Goal: Information Seeking & Learning: Learn about a topic

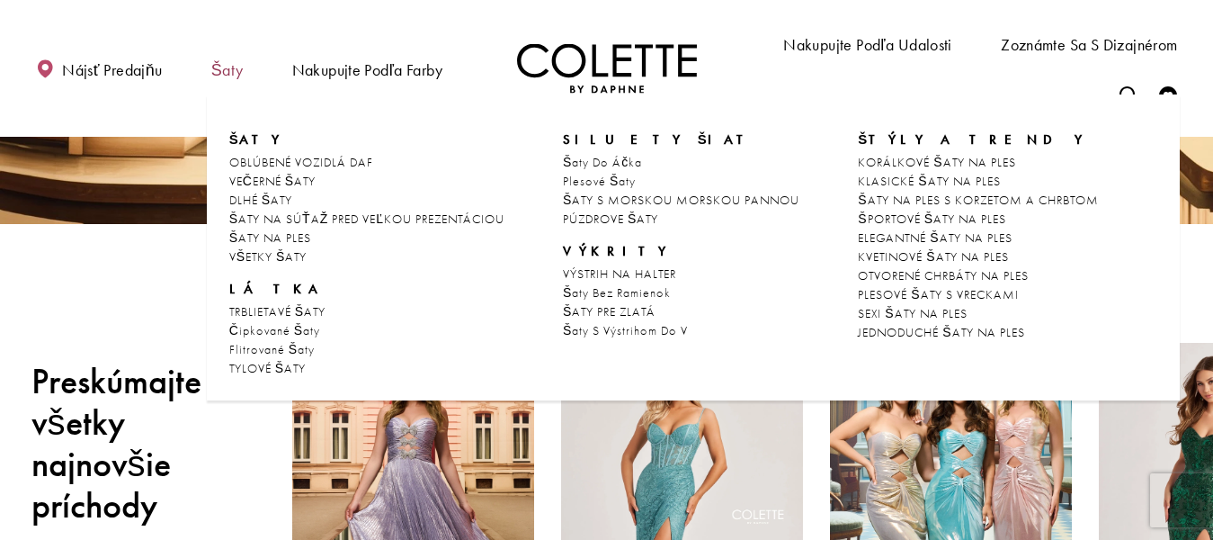
click at [237, 72] on font "Šaty" at bounding box center [227, 69] width 32 height 21
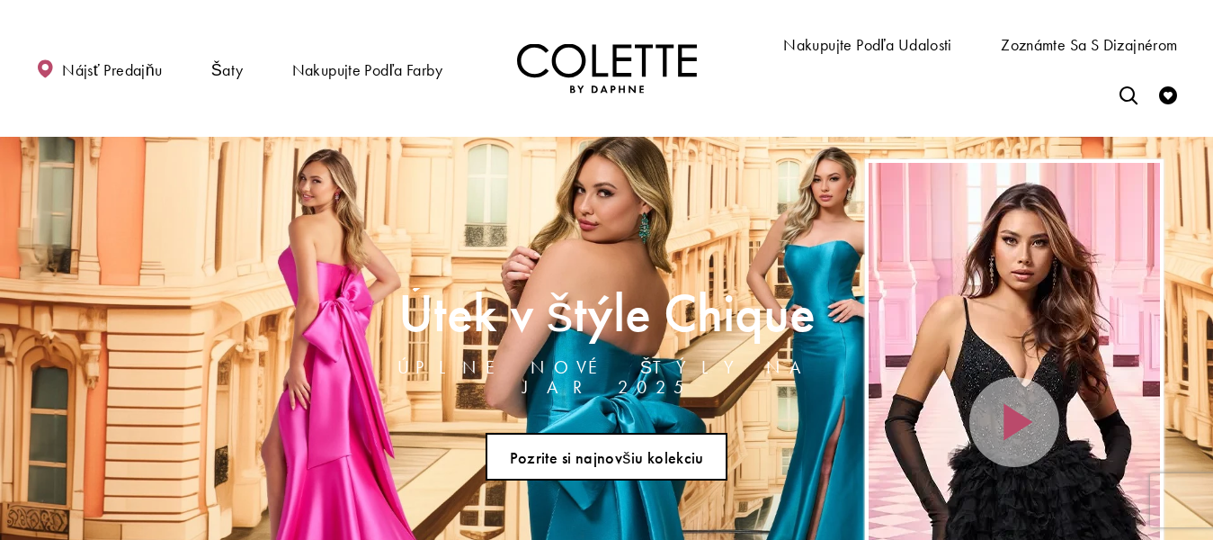
click at [621, 447] on font "Pozrite si najnovšiu kolekciu" at bounding box center [607, 457] width 194 height 21
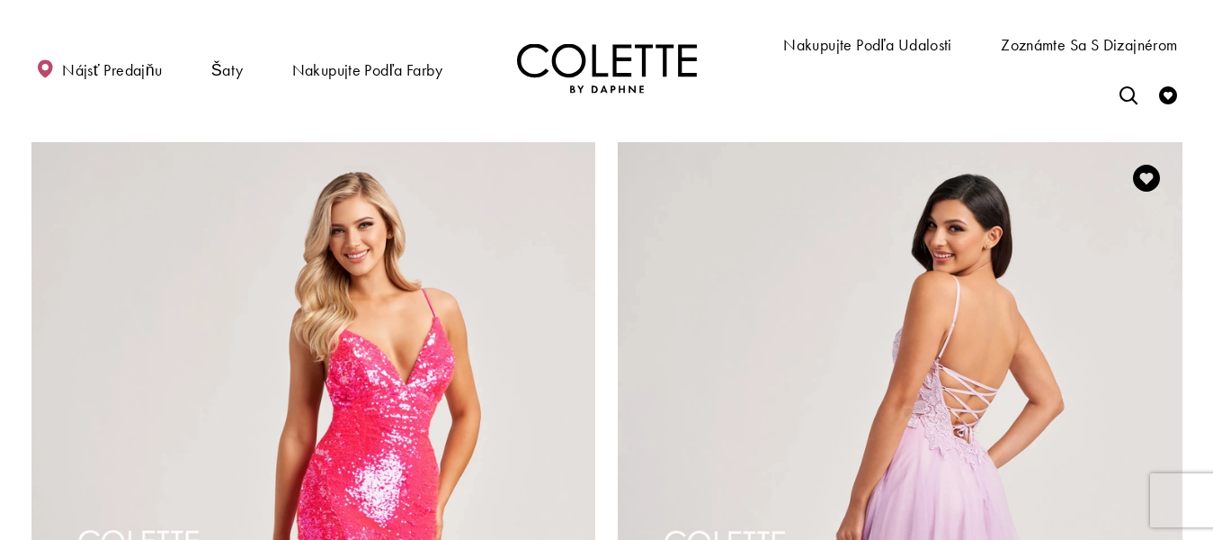
scroll to position [3597, 0]
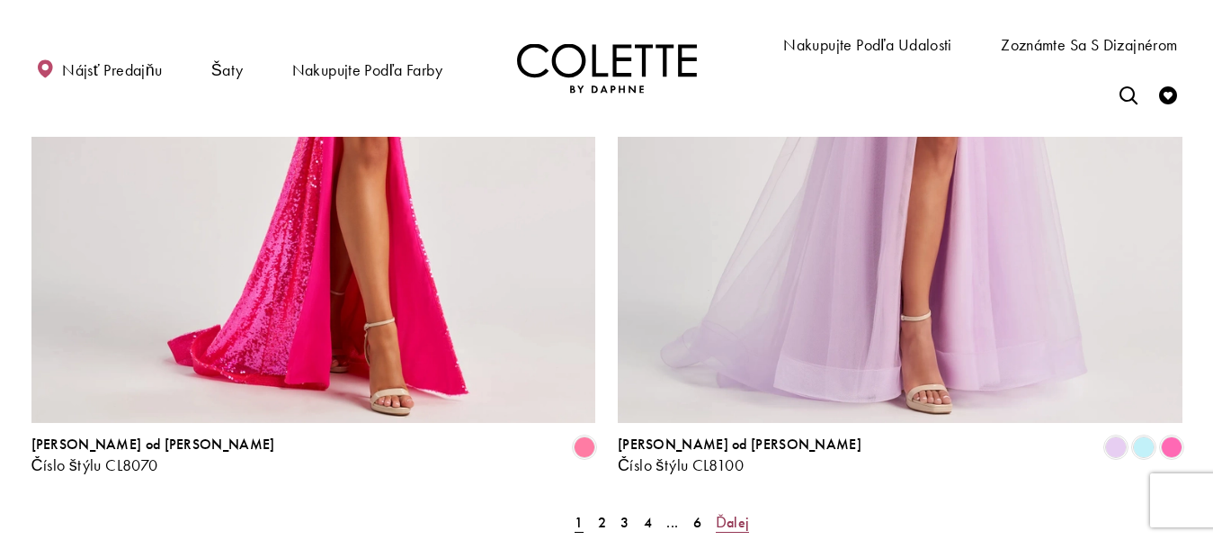
click at [729, 513] on font "Ďalej" at bounding box center [732, 522] width 33 height 19
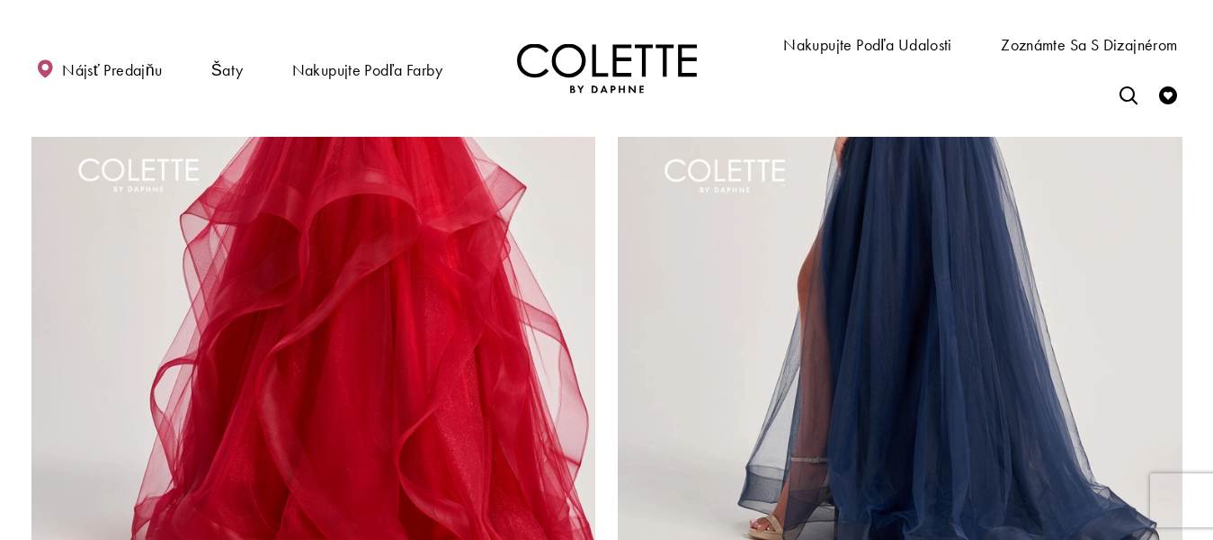
scroll to position [3789, 0]
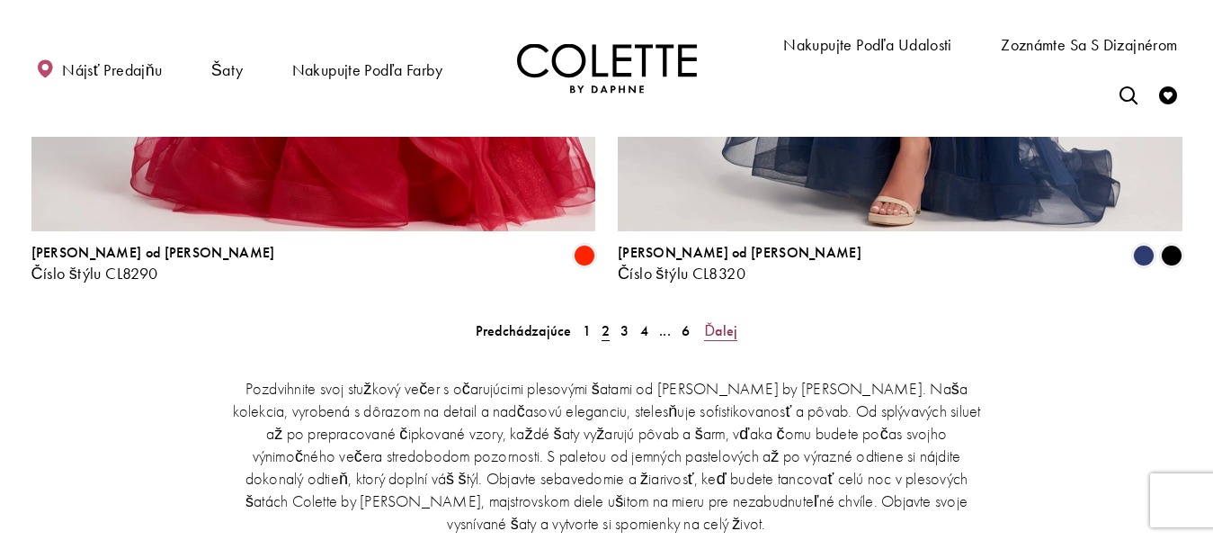
click at [723, 321] on font "Ďalej" at bounding box center [720, 330] width 33 height 19
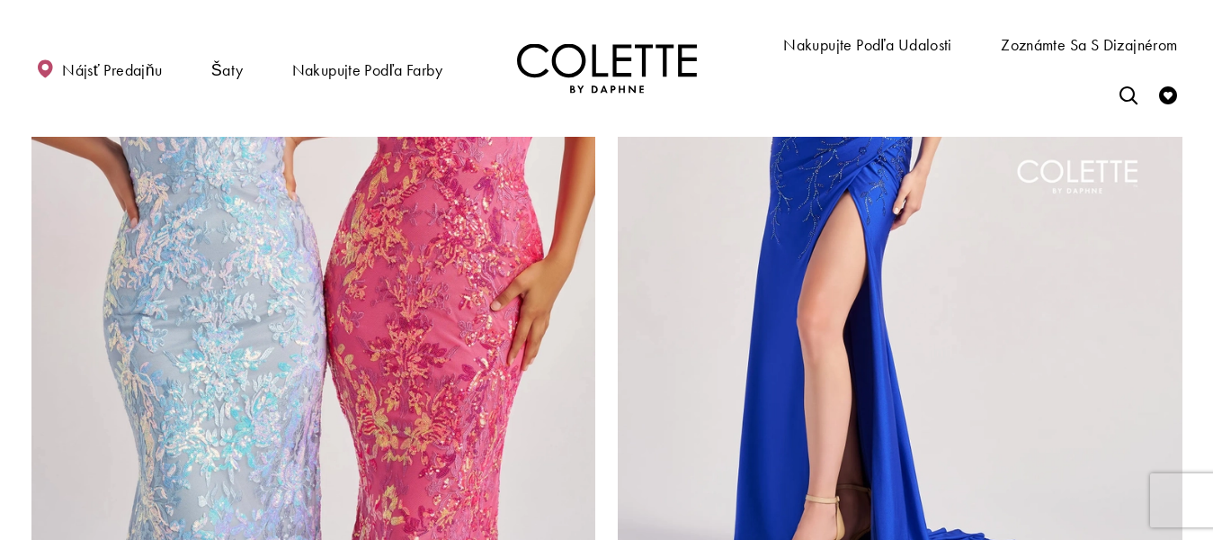
scroll to position [3789, 0]
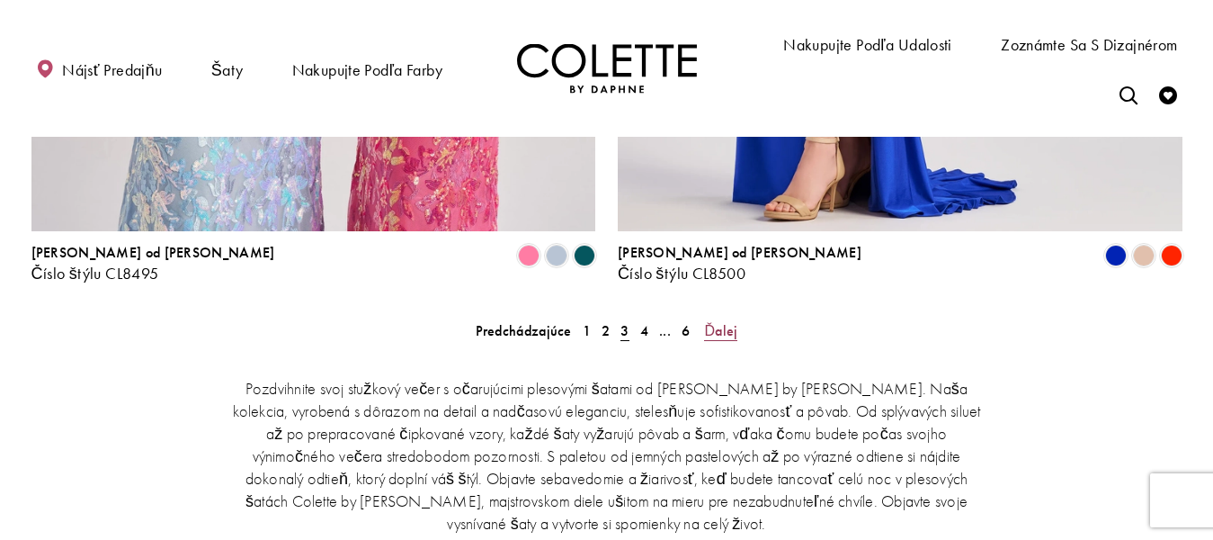
click at [720, 321] on font "Ďalej" at bounding box center [720, 330] width 33 height 19
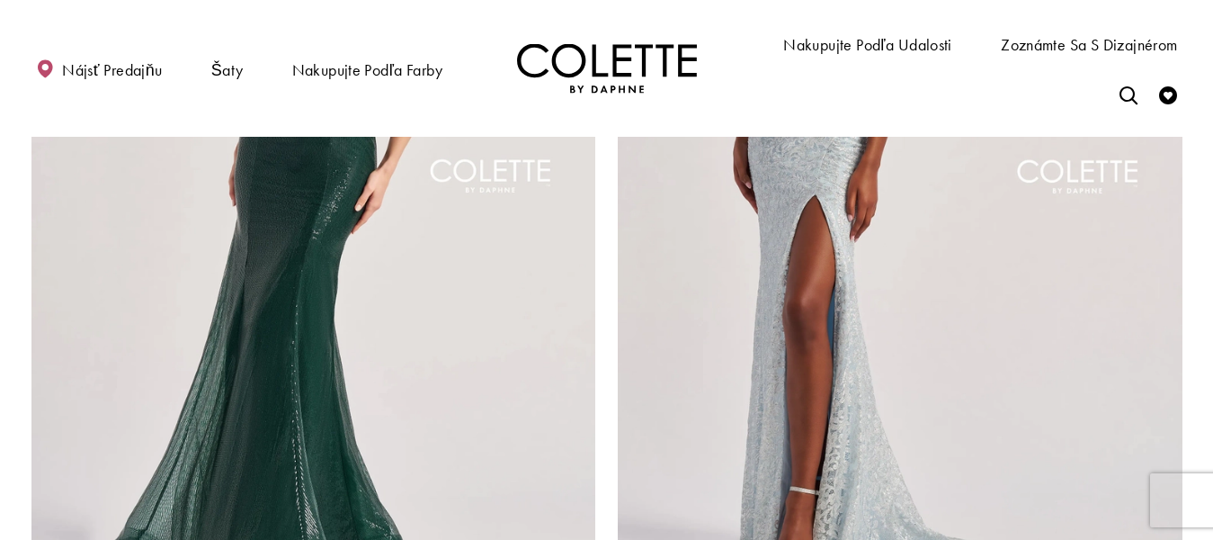
scroll to position [3879, 0]
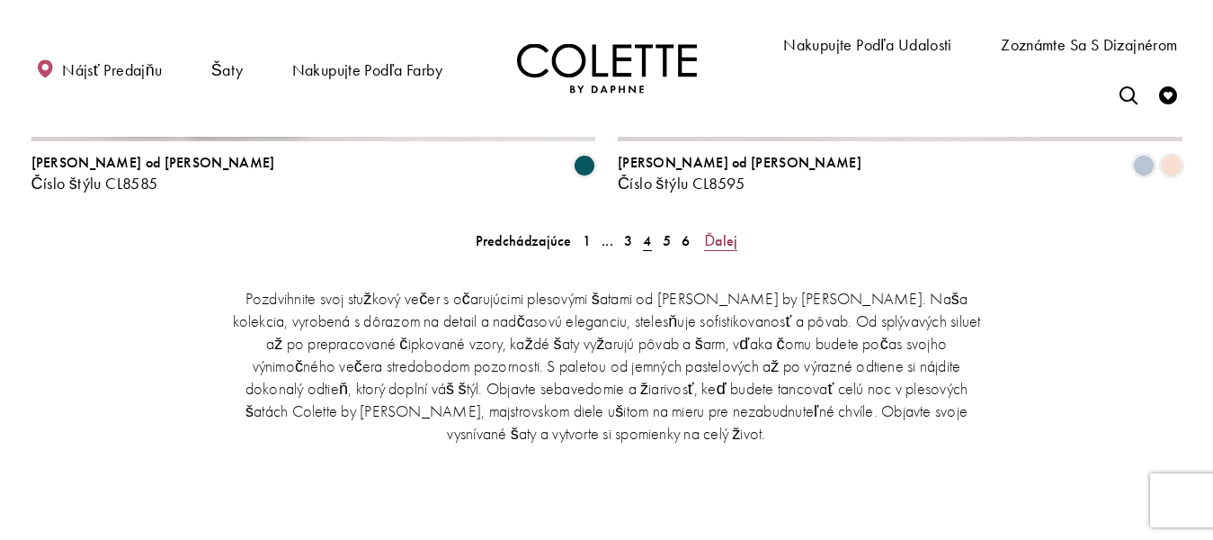
click at [730, 231] on font "Ďalej" at bounding box center [720, 240] width 33 height 19
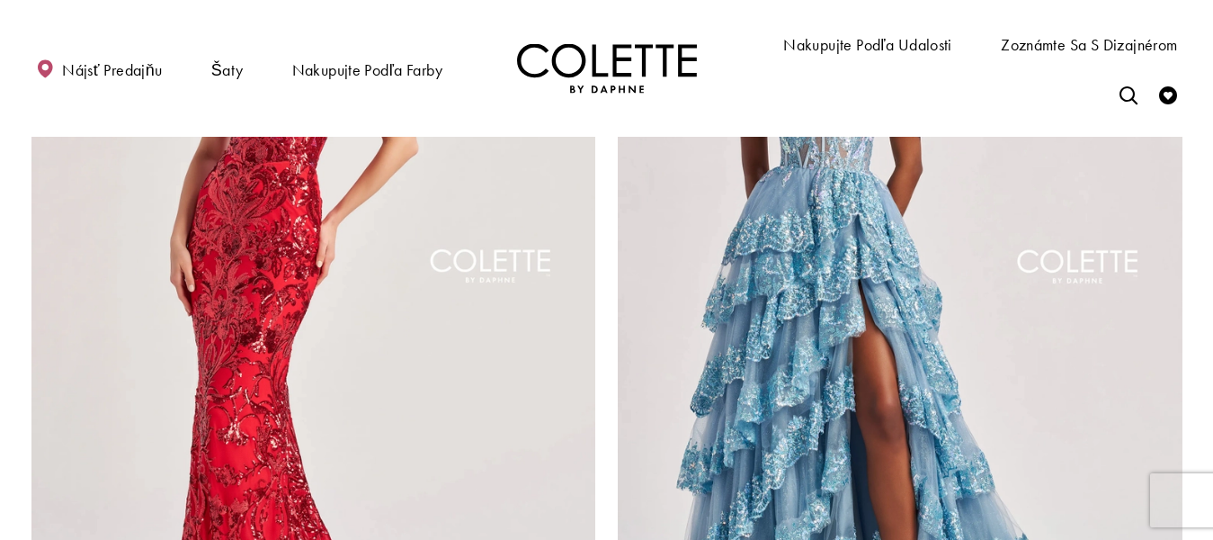
scroll to position [3699, 0]
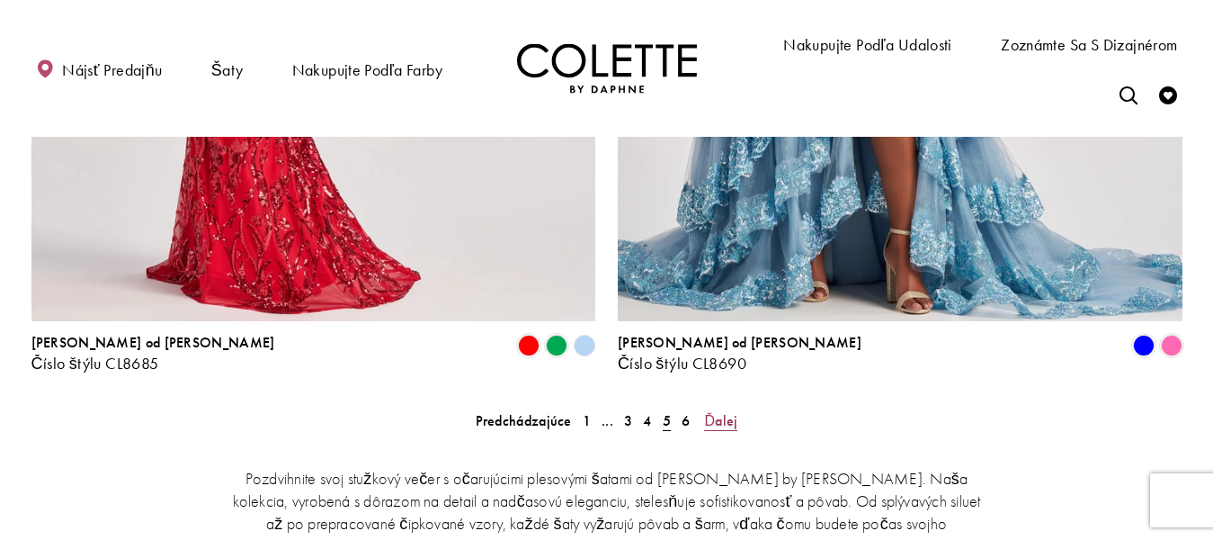
click at [728, 411] on font "Ďalej" at bounding box center [720, 420] width 33 height 19
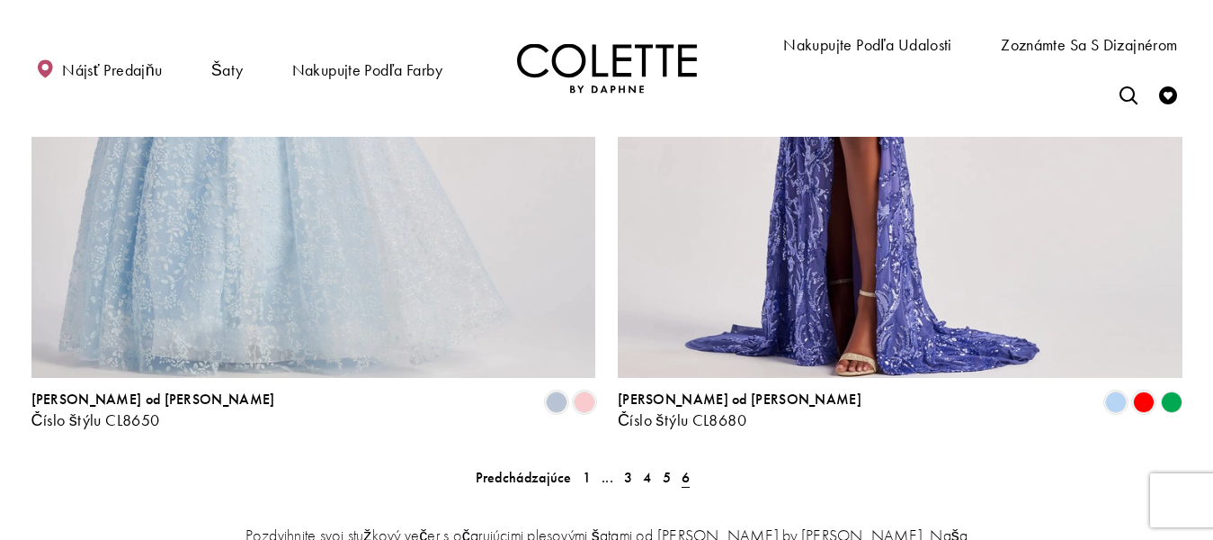
scroll to position [3249, 0]
